Goal: Information Seeking & Learning: Find specific fact

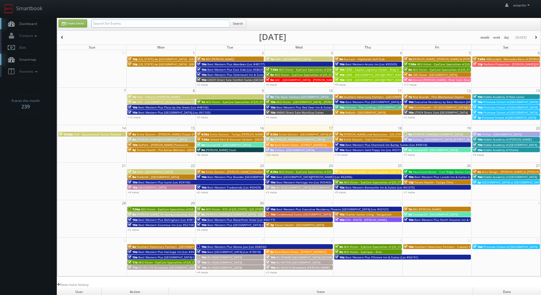
click at [141, 25] on input "text" at bounding box center [160, 24] width 138 height 8
paste input "victoriareackhof@gmail.com"
type input "victoriareackhof@gmail.com"
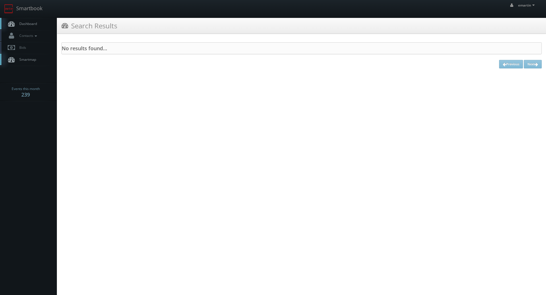
click at [23, 24] on span "Dashboard" at bounding box center [26, 23] width 20 height 5
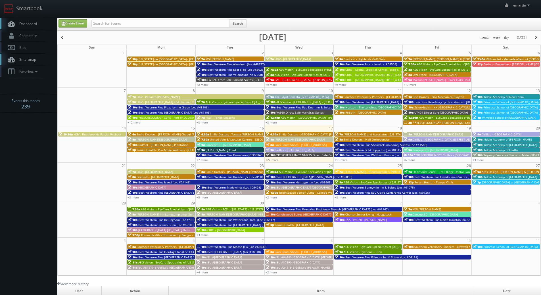
drag, startPoint x: 107, startPoint y: 15, endPoint x: 114, endPoint y: 20, distance: 9.2
click at [109, 16] on div "emartin emartin Profile Logout" at bounding box center [270, 9] width 541 height 18
click at [116, 21] on input "text" at bounding box center [160, 24] width 138 height 8
paste input "[PERSON_NAME]"
type input "[PERSON_NAME]"
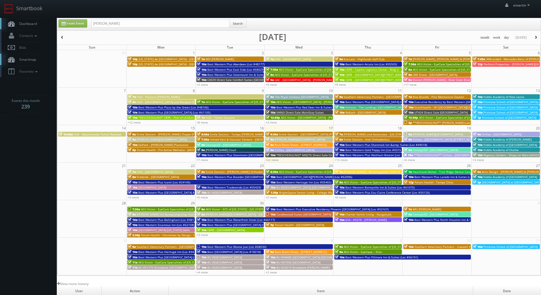
click at [9, 22] on icon at bounding box center [11, 23] width 9 height 7
click at [27, 22] on span "Dashboard" at bounding box center [26, 23] width 20 height 5
click at [141, 24] on input "text" at bounding box center [160, 24] width 138 height 8
type input "adam suiter"
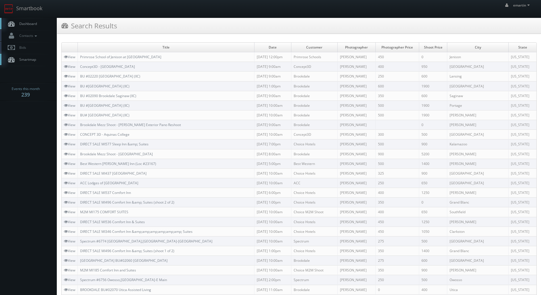
click at [40, 24] on link "Dashboard" at bounding box center [28, 24] width 57 height 12
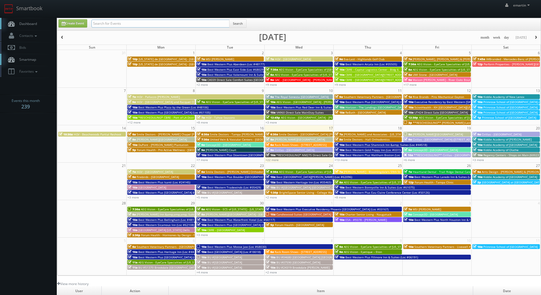
click at [114, 21] on input "text" at bounding box center [160, 24] width 138 height 8
paste input "[PERSON_NAME]"
type input "[PERSON_NAME]"
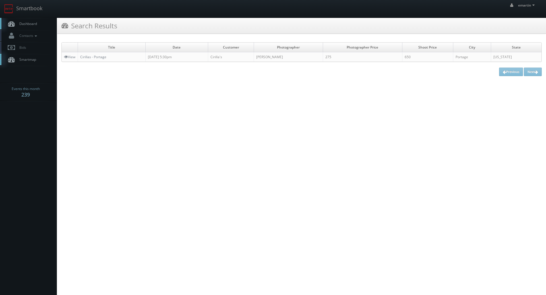
click at [31, 25] on span "Dashboard" at bounding box center [26, 23] width 20 height 5
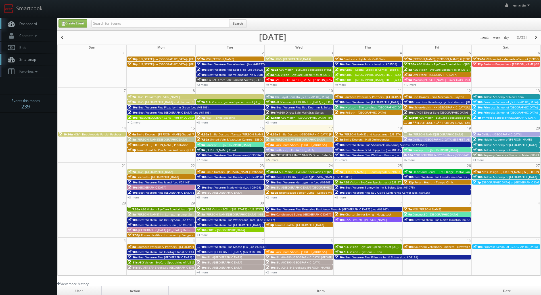
click at [484, 159] on div "+3 more" at bounding box center [506, 159] width 69 height 5
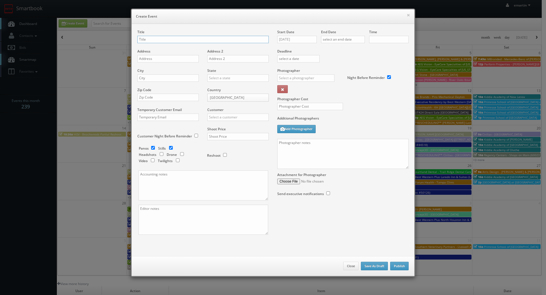
checkbox input "true"
type input "10:00am"
checkbox input "true"
click at [403, 16] on h6 "Create Event" at bounding box center [273, 17] width 274 height 6
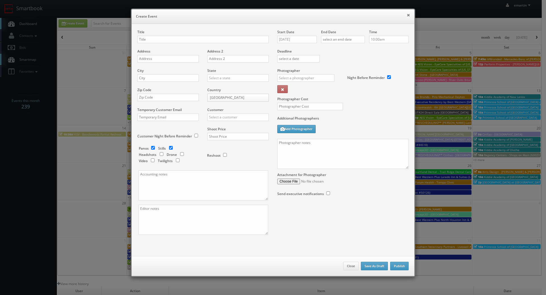
click at [406, 16] on button "×" at bounding box center [407, 15] width 3 height 4
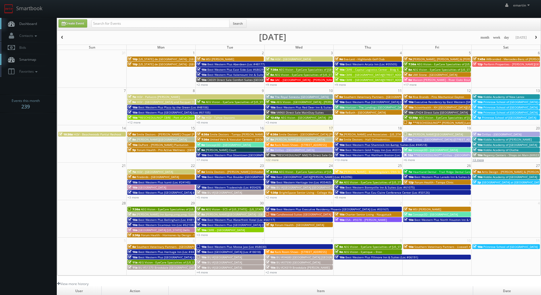
click at [480, 162] on link "+3 more" at bounding box center [478, 160] width 11 height 4
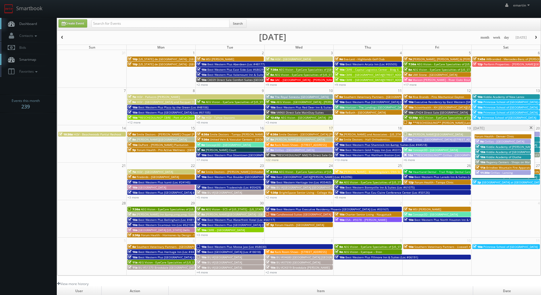
click at [530, 129] on span at bounding box center [532, 127] width 4 height 3
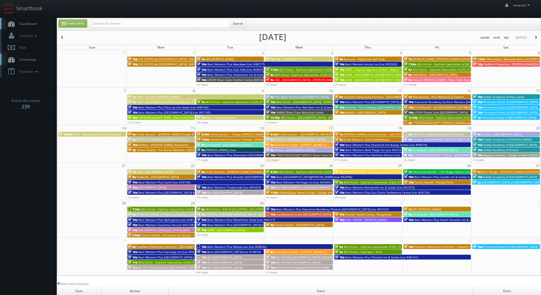
click at [26, 29] on link "Dashboard" at bounding box center [28, 24] width 57 height 12
click at [273, 159] on link "+22 more" at bounding box center [272, 160] width 13 height 4
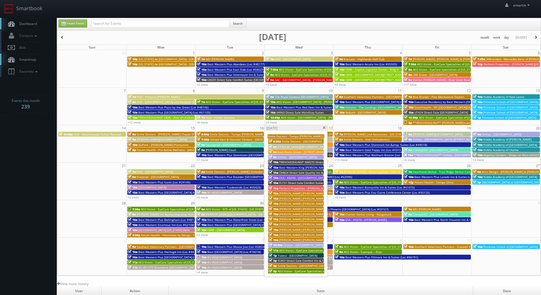
click at [279, 162] on span "*RESCHEDULING* NM275 Direct Sale Comfort Inn & Suites" at bounding box center [319, 162] width 80 height 4
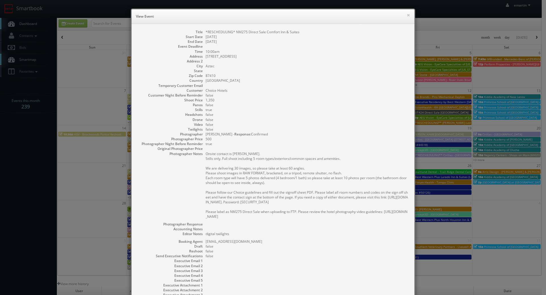
click at [278, 137] on dd "500" at bounding box center [306, 139] width 203 height 5
click at [298, 64] on dd "Aztec" at bounding box center [306, 66] width 203 height 5
drag, startPoint x: 429, startPoint y: 33, endPoint x: 420, endPoint y: 27, distance: 10.7
click at [429, 33] on div "× View Event Title *RESCHEDULING* NM275 Direct Sale Comfort Inn & Suites Start …" at bounding box center [273, 147] width 546 height 295
click at [407, 17] on button "×" at bounding box center [407, 15] width 3 height 4
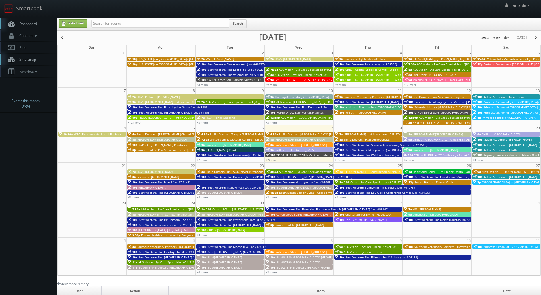
click at [33, 22] on span "Dashboard" at bounding box center [26, 23] width 20 height 5
click at [41, 25] on link "Dashboard" at bounding box center [28, 24] width 57 height 12
click at [140, 23] on input "text" at bounding box center [160, 24] width 138 height 8
type input "[PERSON_NAME]"
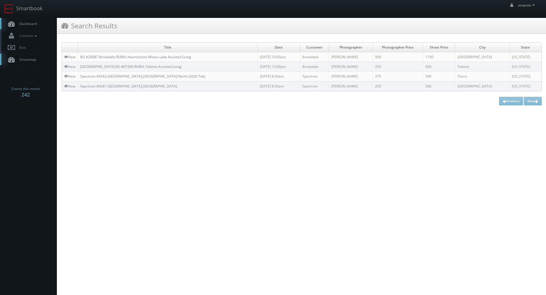
click at [36, 18] on link "Dashboard" at bounding box center [28, 24] width 57 height 12
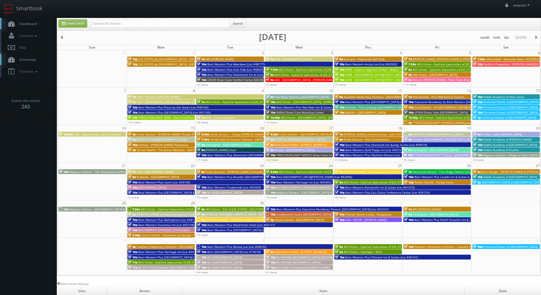
click at [30, 25] on span "Dashboard" at bounding box center [26, 23] width 20 height 5
click at [32, 158] on body "Smartbook Toggle Side Navigation Toggle Top Navigation emartin emartin Profile …" at bounding box center [270, 196] width 541 height 393
